Goal: Find specific page/section: Find specific page/section

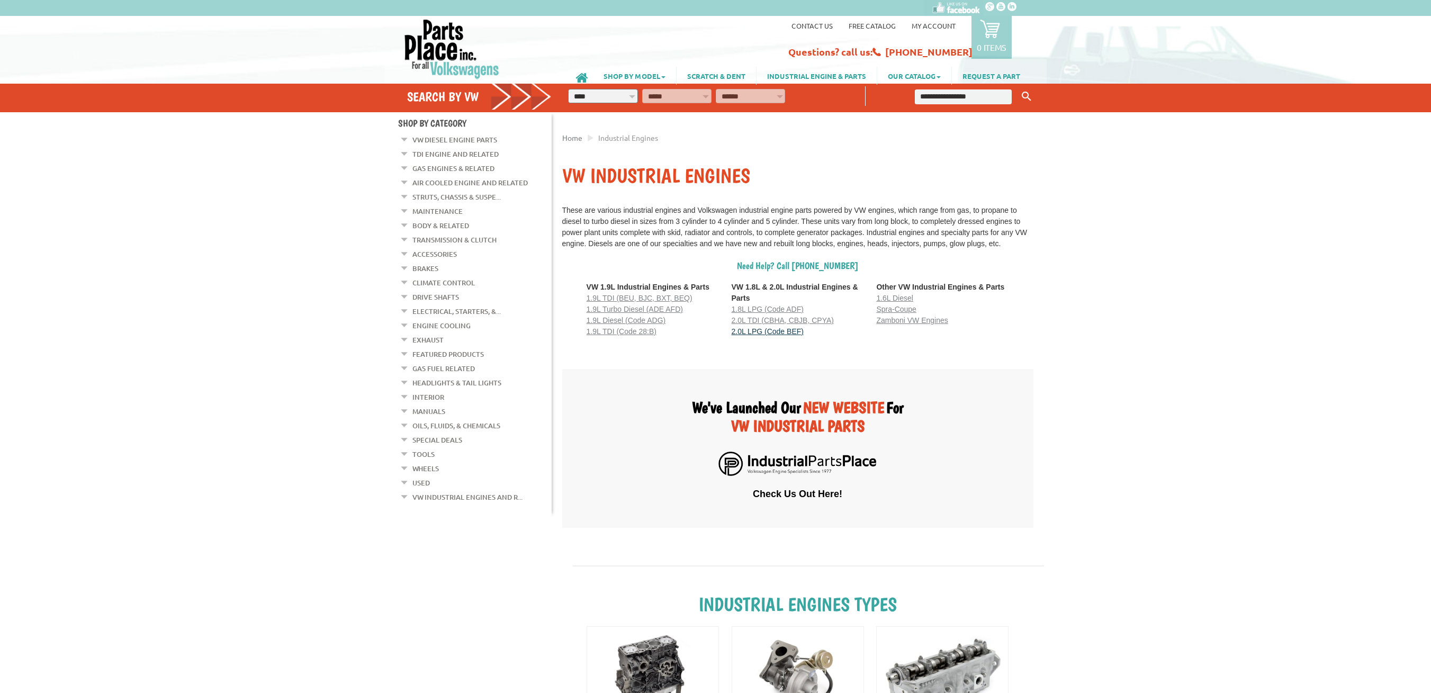
click at [796, 336] on span "2.0L LPG (Code BEF)" at bounding box center [768, 331] width 72 height 8
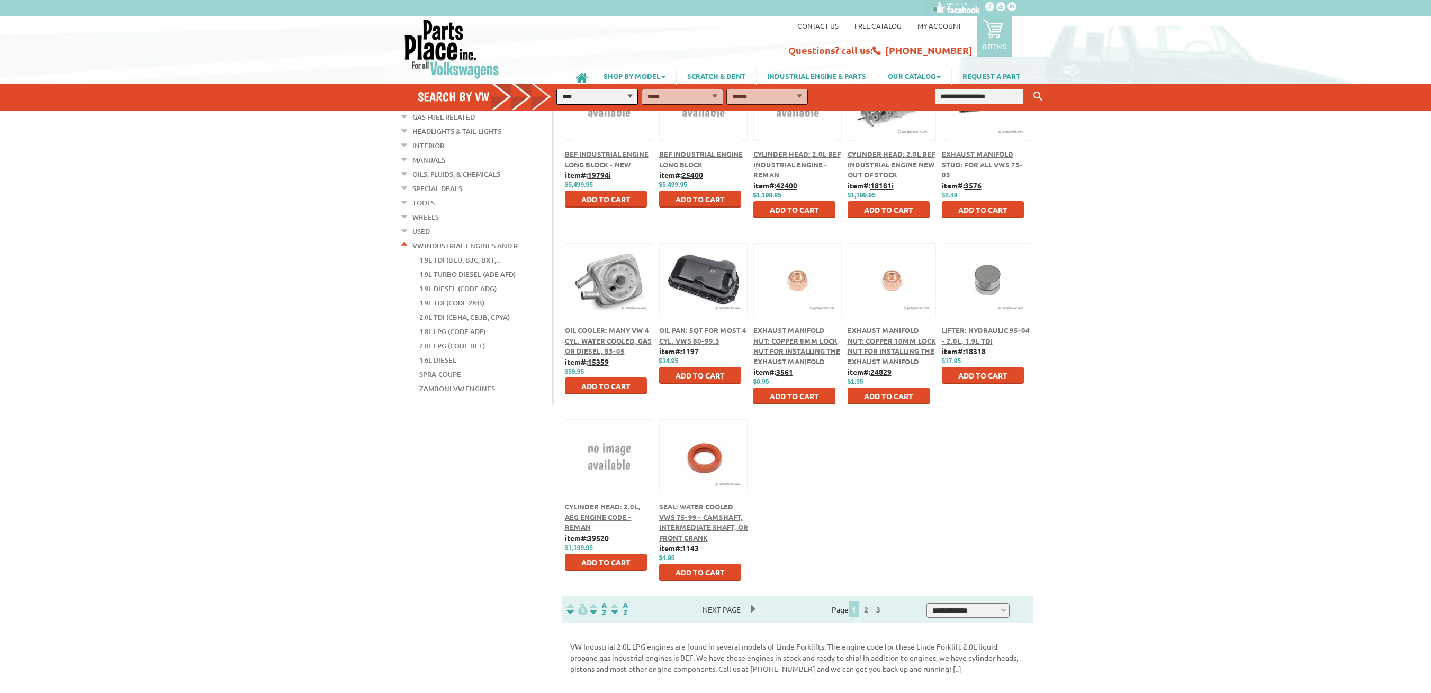
scroll to position [212, 0]
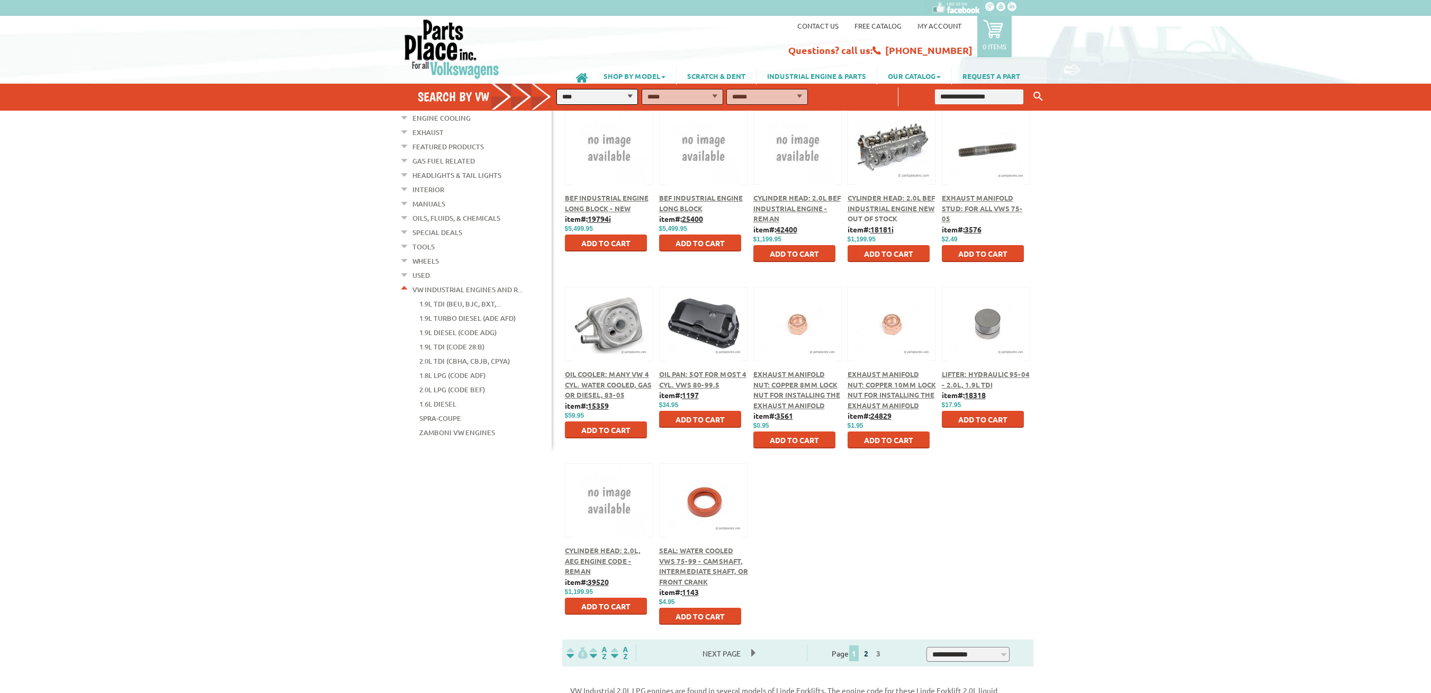
click at [871, 656] on link "2" at bounding box center [866, 653] width 10 height 10
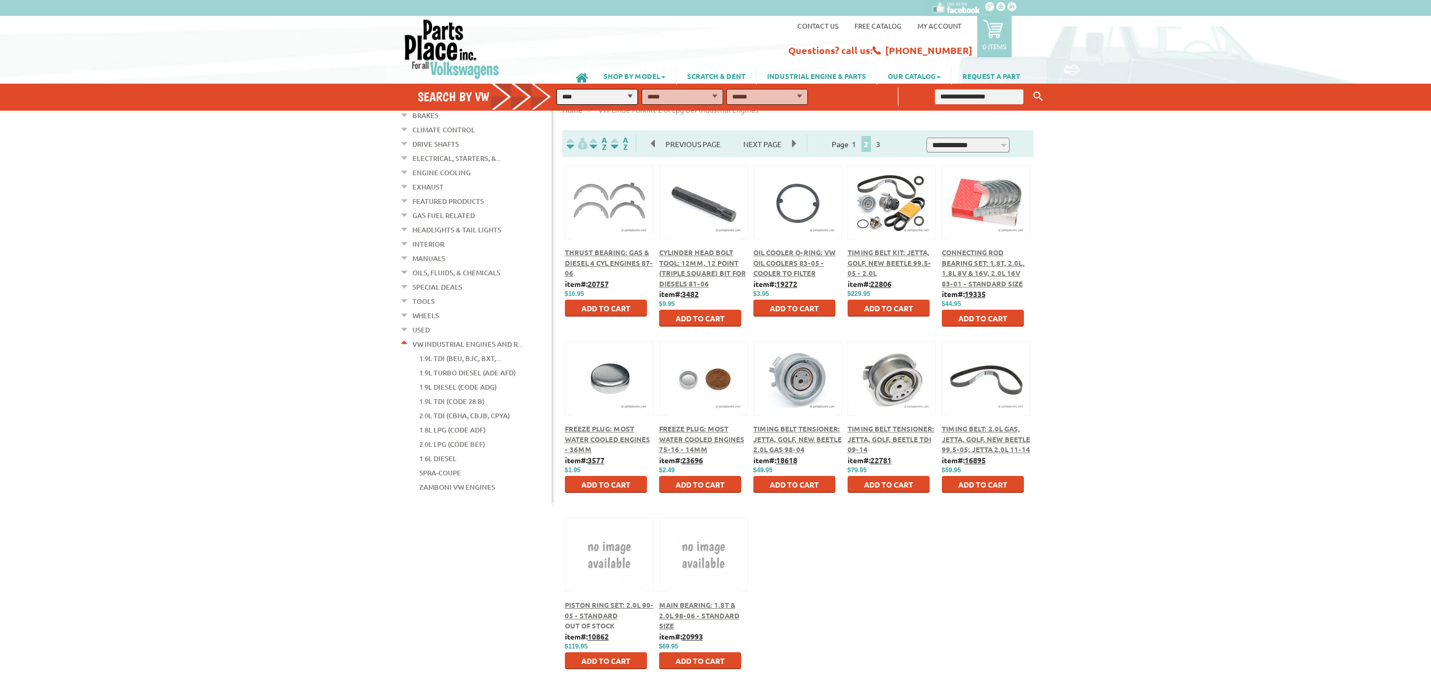
scroll to position [212, 0]
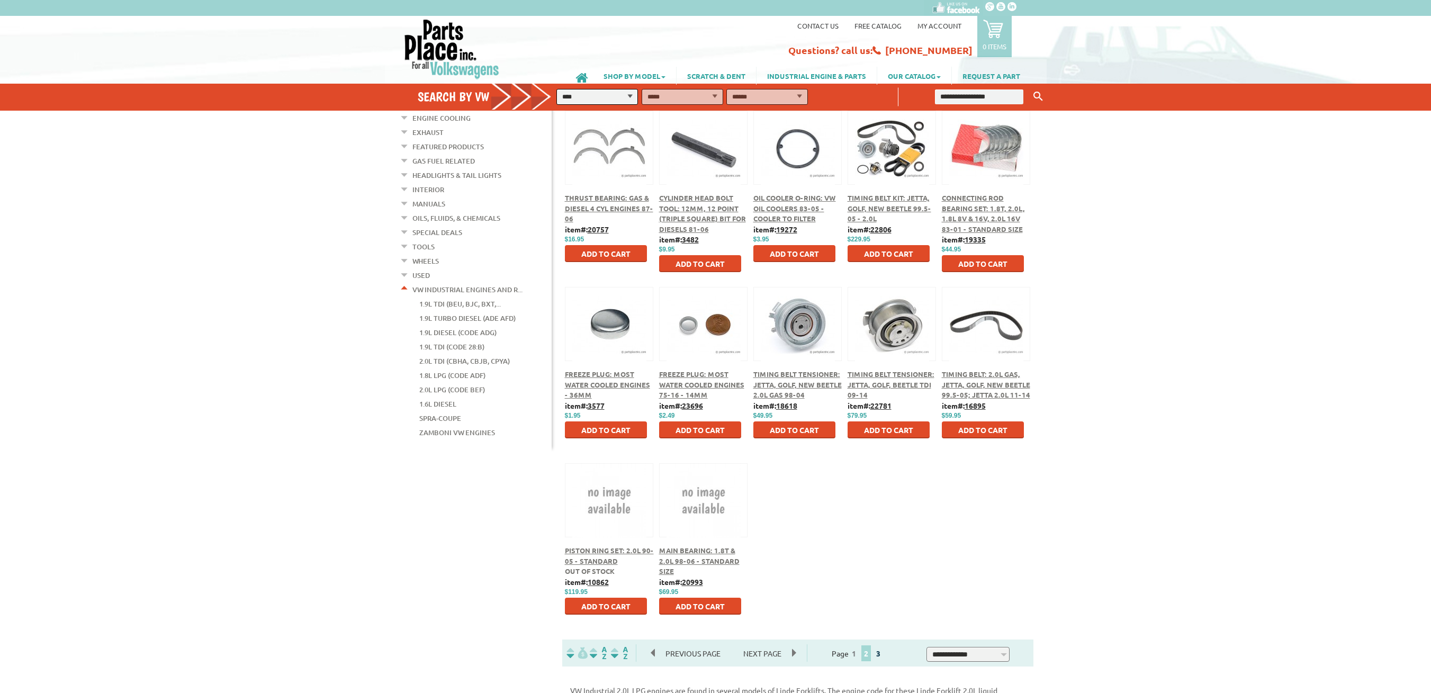
click at [883, 656] on link "3" at bounding box center [878, 653] width 10 height 10
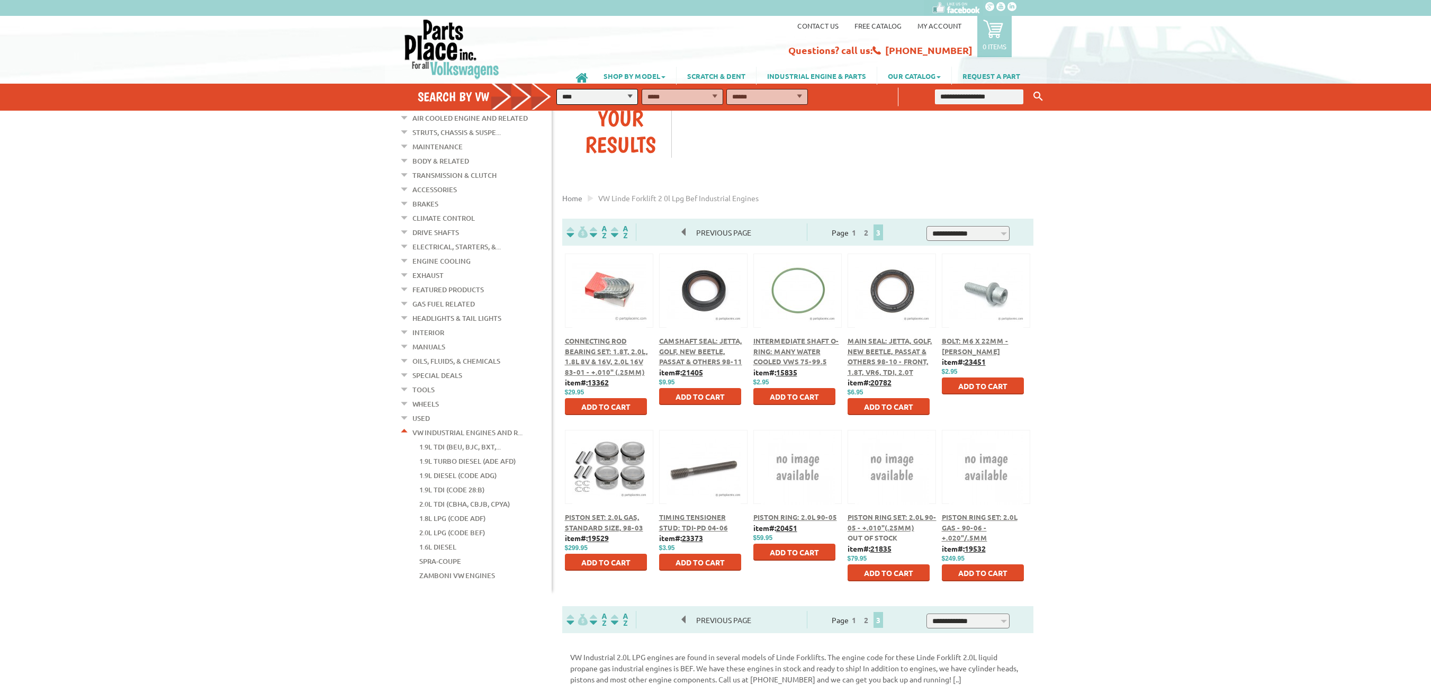
scroll to position [53, 0]
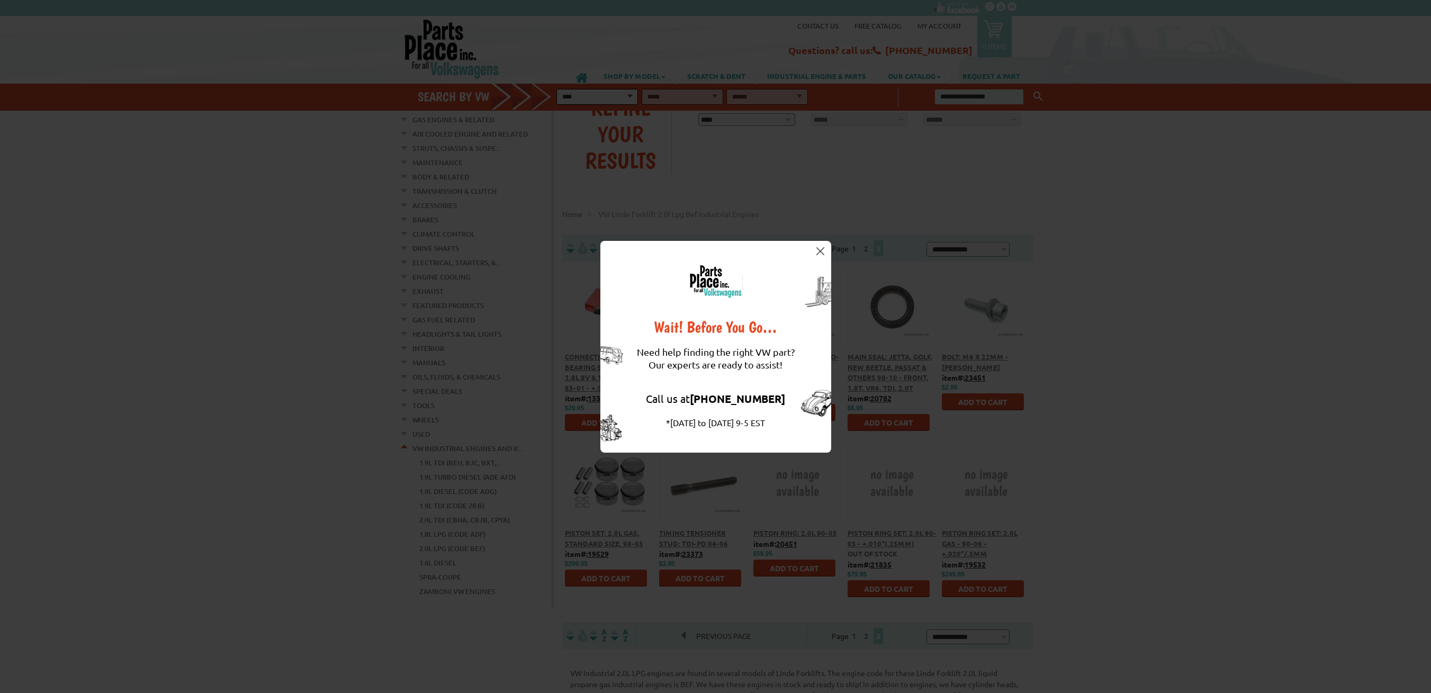
click at [819, 258] on div "Wait! Before You Go… Need help finding the right VW part? Our experts are ready…" at bounding box center [715, 347] width 231 height 212
click at [819, 256] on button at bounding box center [820, 251] width 11 height 11
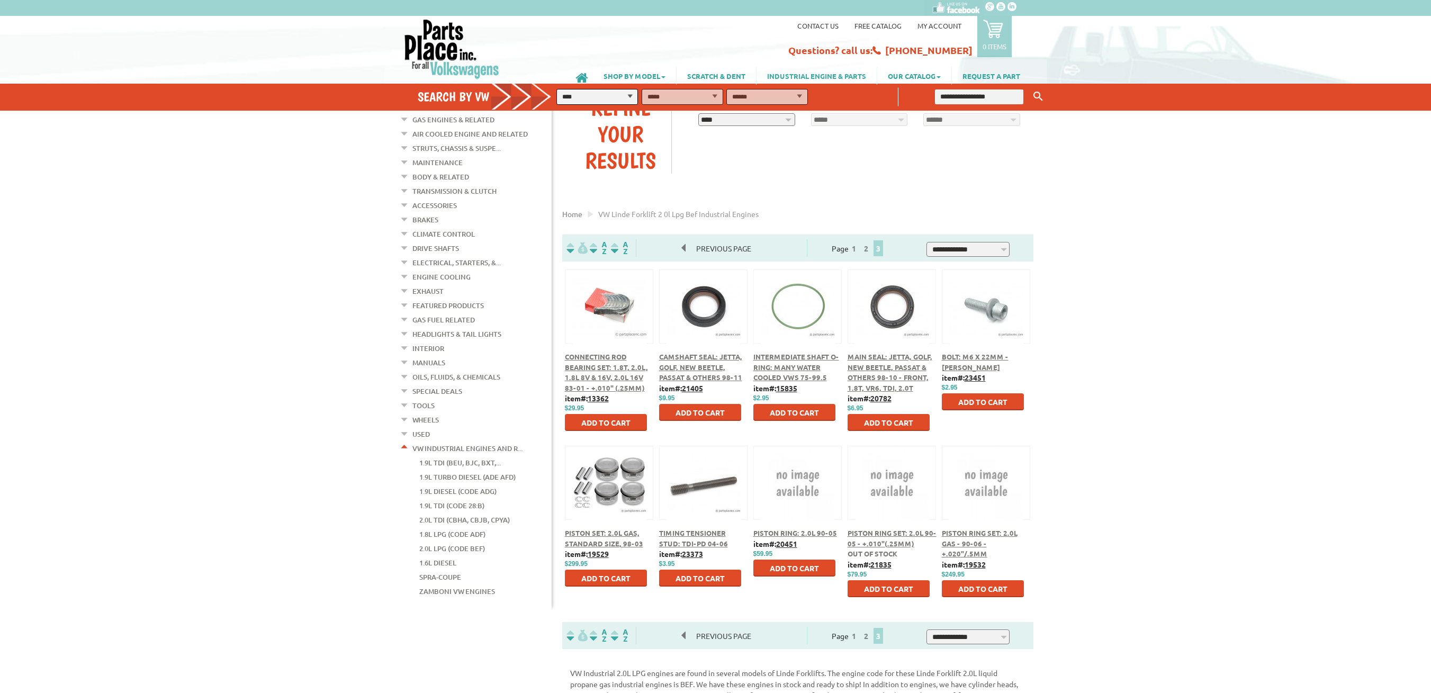
click at [834, 74] on link "INDUSTRIAL ENGINE & PARTS" at bounding box center [816, 76] width 120 height 18
